Goal: Task Accomplishment & Management: Use online tool/utility

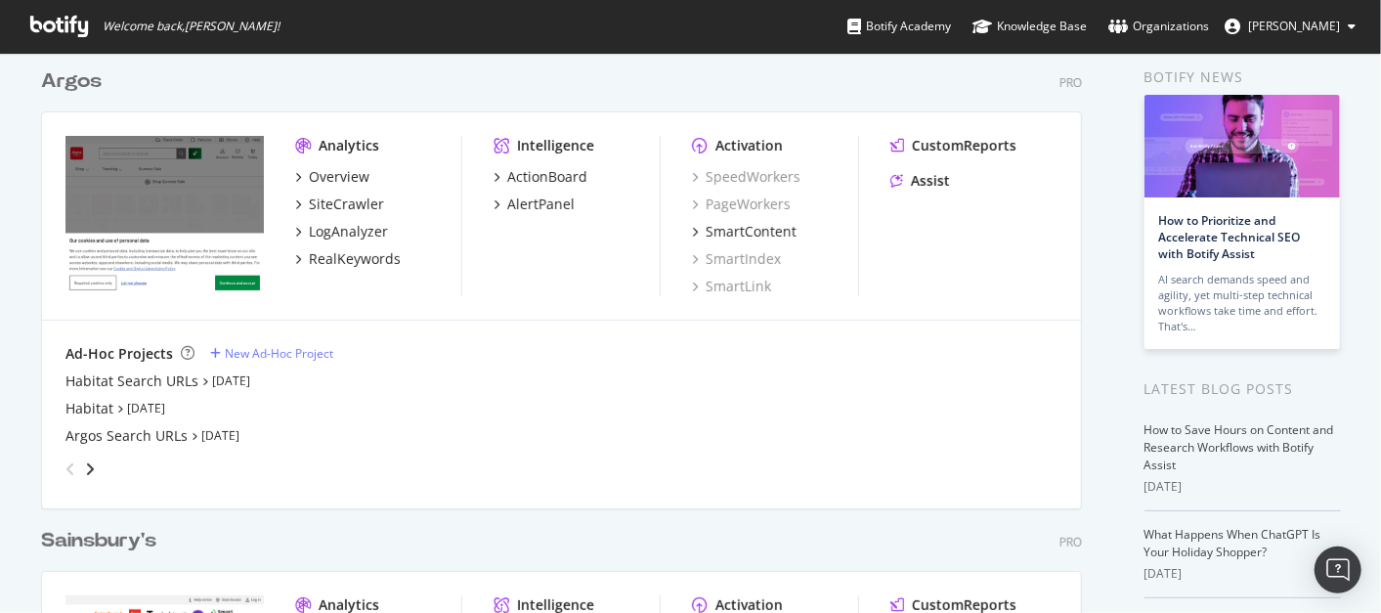
scroll to position [80, 0]
click at [147, 433] on div "Argos Search URLs" at bounding box center [126, 435] width 122 height 20
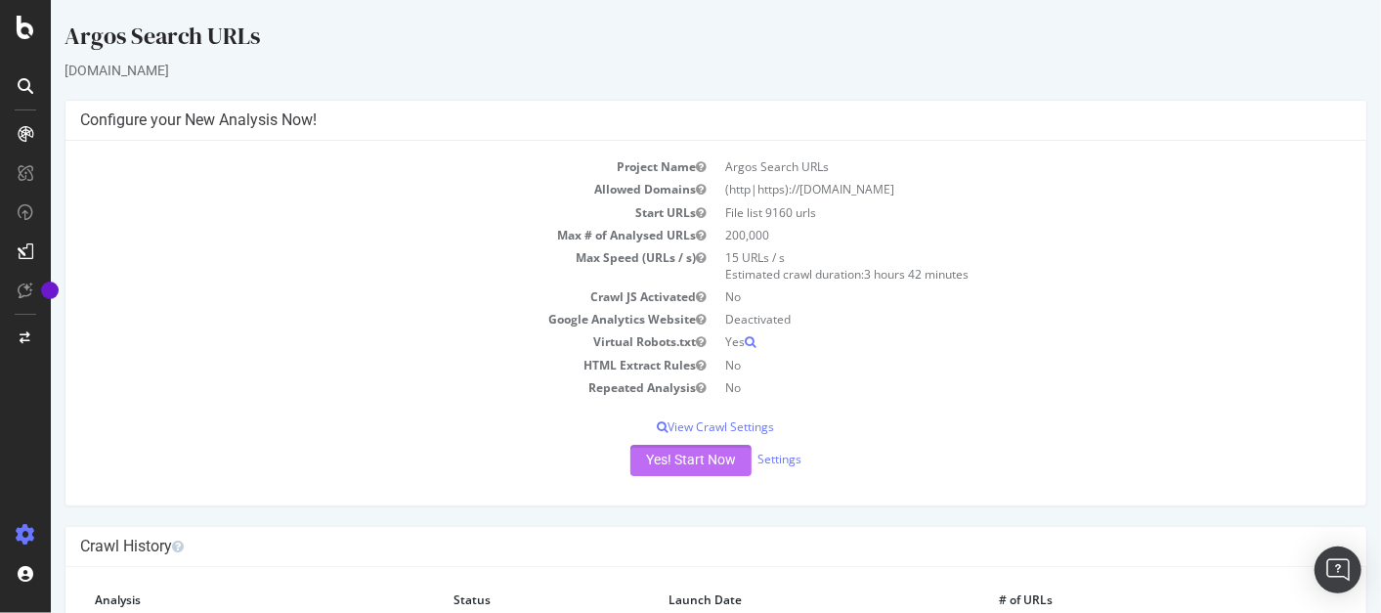
click at [669, 453] on button "Yes! Start Now" at bounding box center [689, 460] width 121 height 31
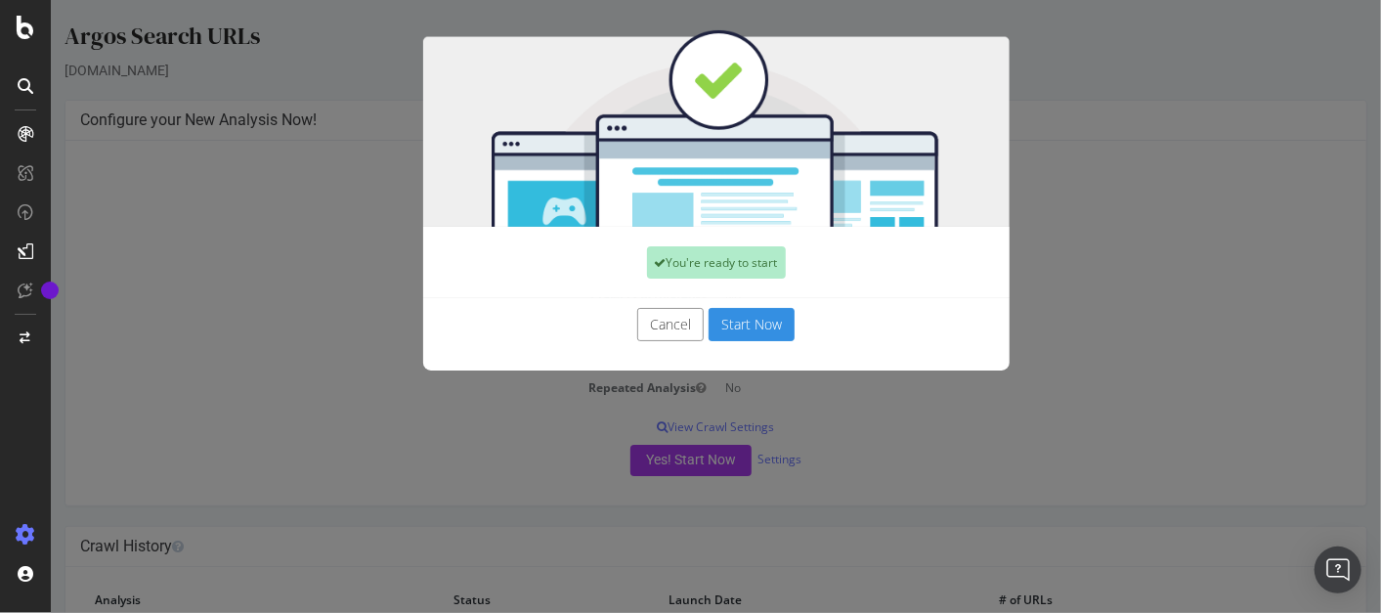
click at [742, 324] on button "Start Now" at bounding box center [751, 324] width 86 height 33
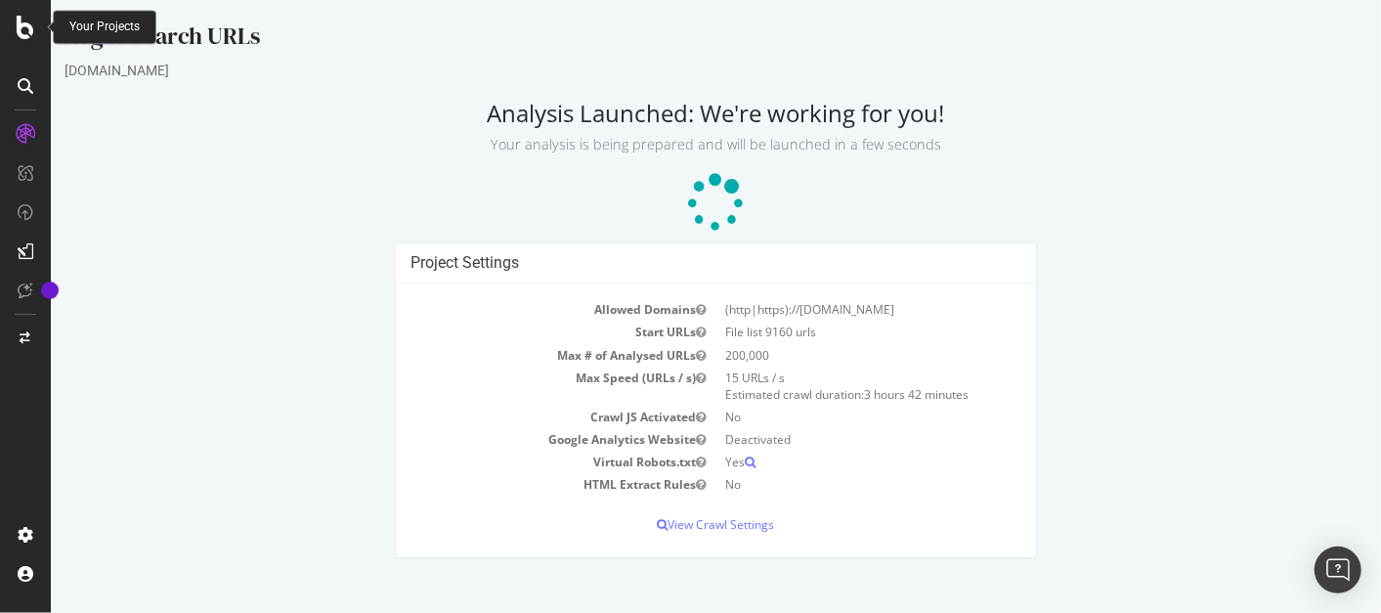
click at [27, 22] on icon at bounding box center [26, 27] width 18 height 23
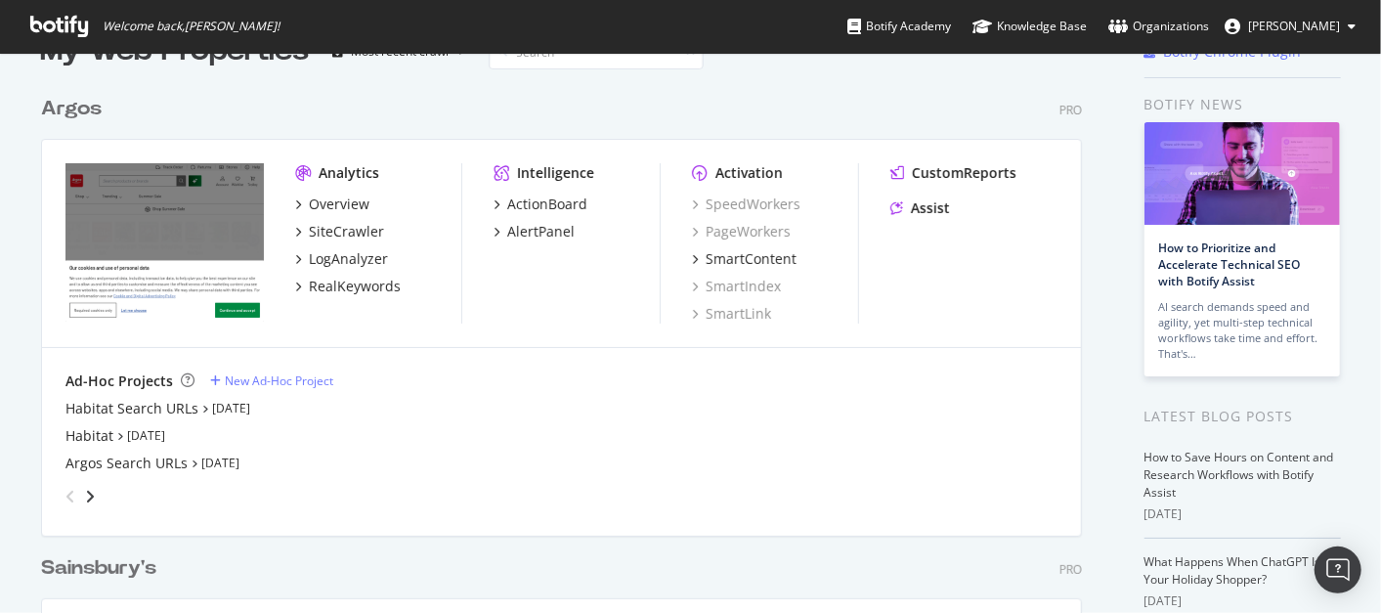
scroll to position [51, 0]
click at [342, 232] on div "SiteCrawler" at bounding box center [346, 233] width 75 height 20
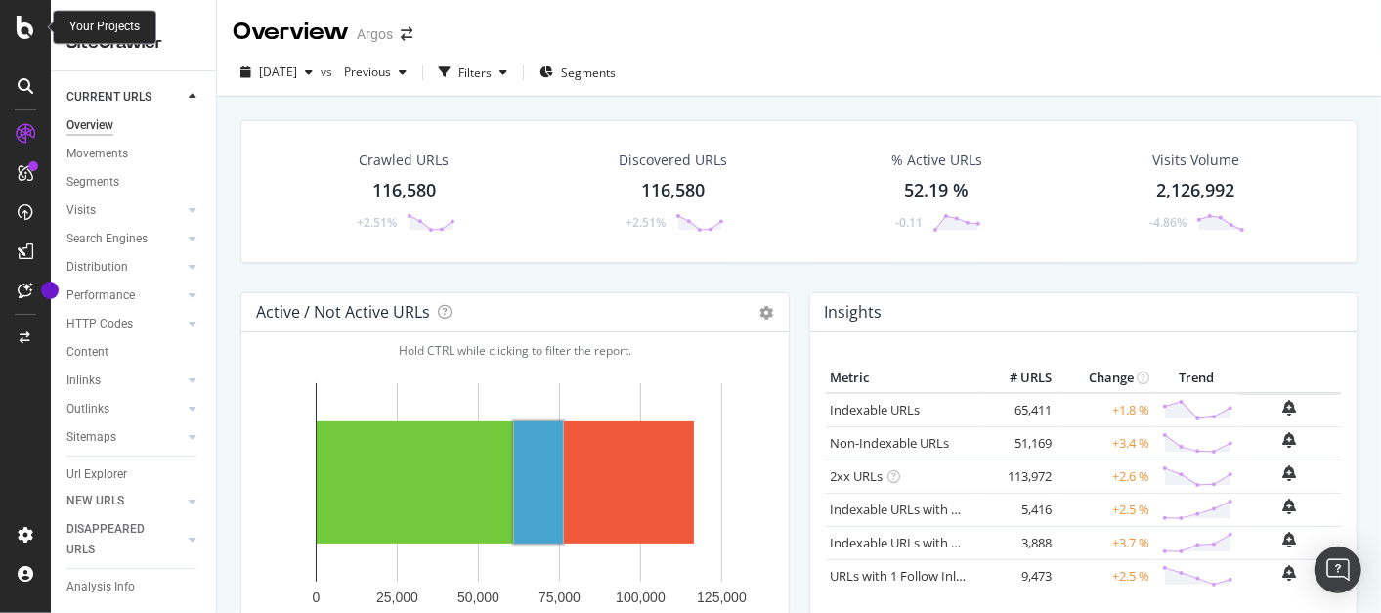
click at [25, 27] on icon at bounding box center [26, 27] width 18 height 23
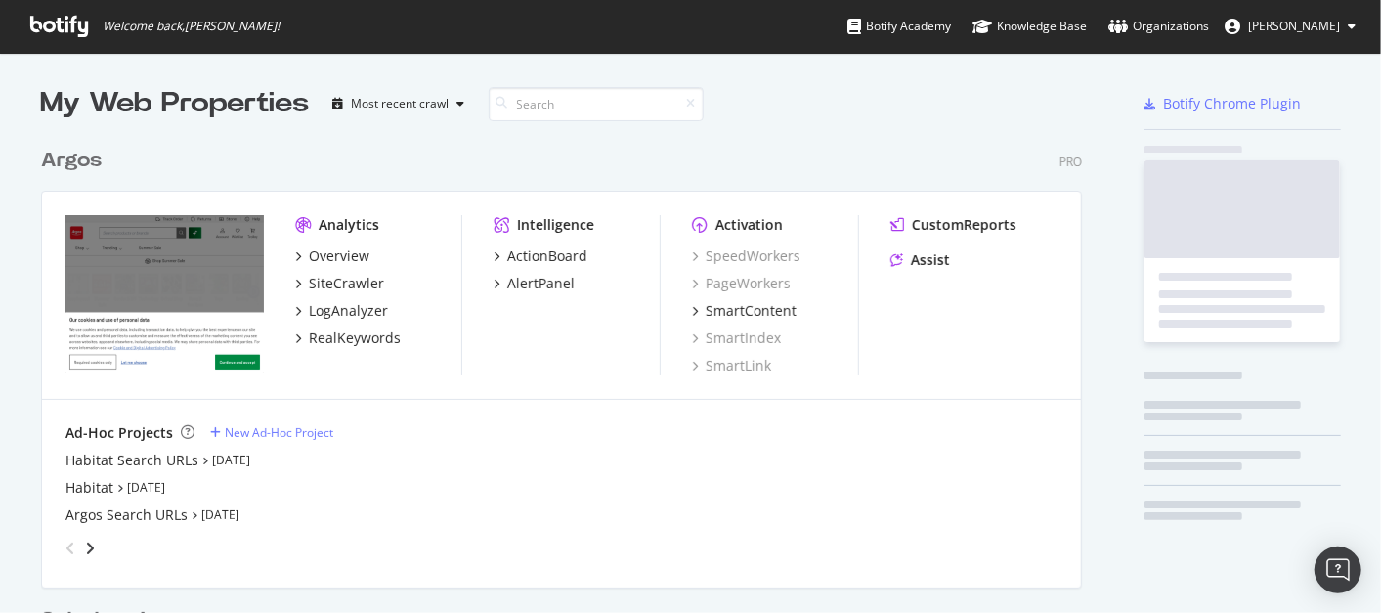
scroll to position [595, 1348]
